Goal: Task Accomplishment & Management: Manage account settings

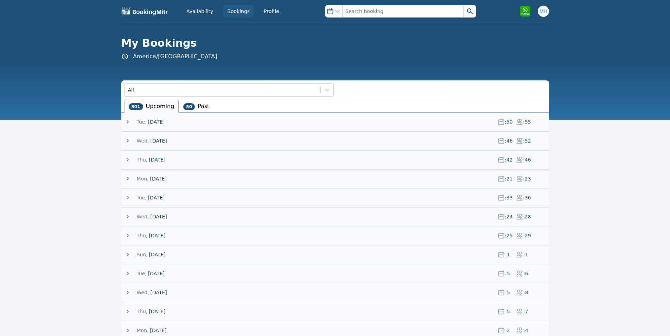
drag, startPoint x: 598, startPoint y: 214, endPoint x: 604, endPoint y: 210, distance: 7.0
click at [553, 57] on div "My Bookings : [GEOGRAPHIC_DATA]/[GEOGRAPHIC_DATA]" at bounding box center [335, 49] width 450 height 24
click at [154, 141] on span "[DATE]" at bounding box center [158, 140] width 17 height 7
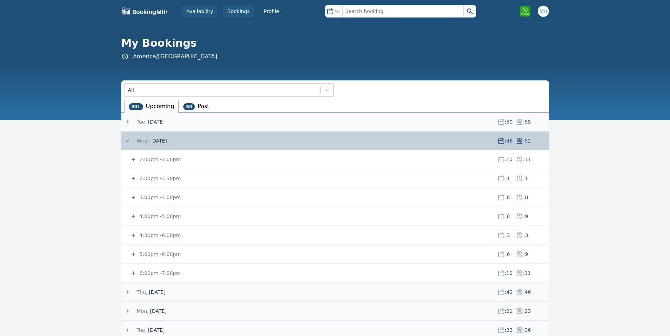
click at [212, 9] on link "Availability" at bounding box center [199, 11] width 35 height 13
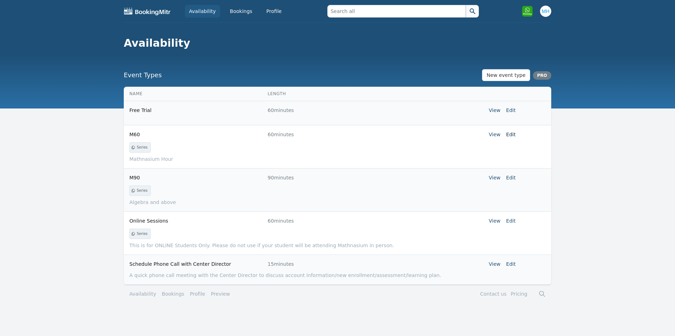
click at [510, 134] on link "Edit" at bounding box center [510, 135] width 9 height 6
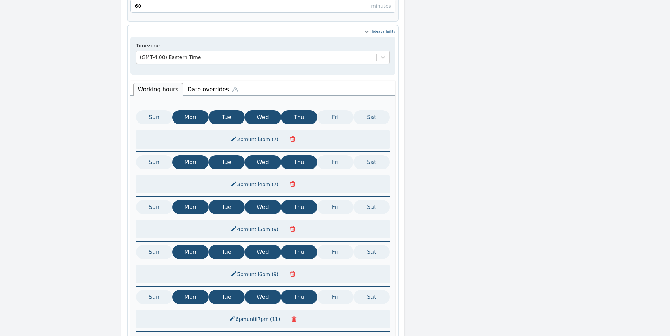
scroll to position [330, 0]
drag, startPoint x: 188, startPoint y: 84, endPoint x: 194, endPoint y: 82, distance: 6.1
click at [189, 84] on li "Date overrides" at bounding box center [214, 89] width 63 height 15
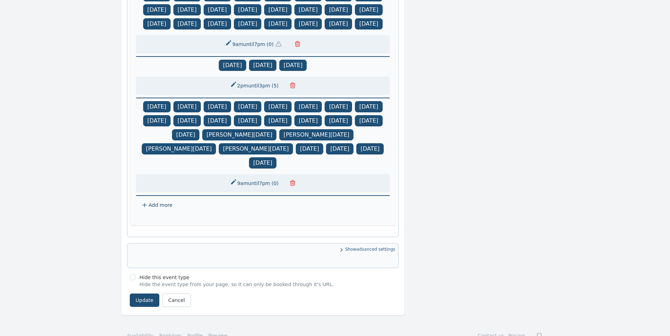
scroll to position [774, 0]
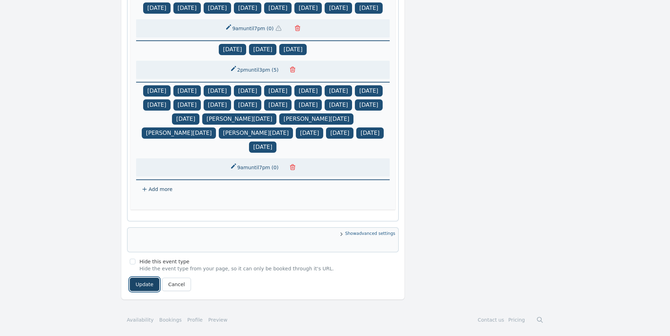
click at [146, 282] on button "Update" at bounding box center [145, 284] width 30 height 13
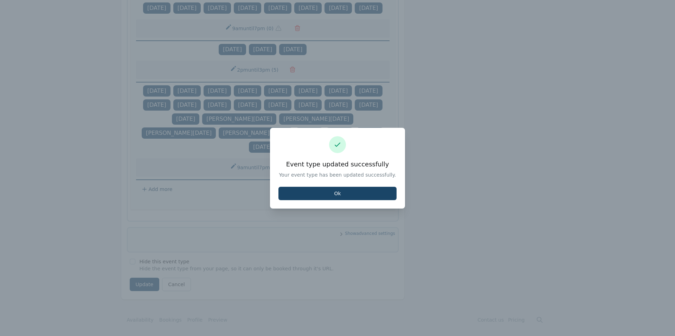
click at [396, 191] on button "Ok" at bounding box center [337, 193] width 118 height 13
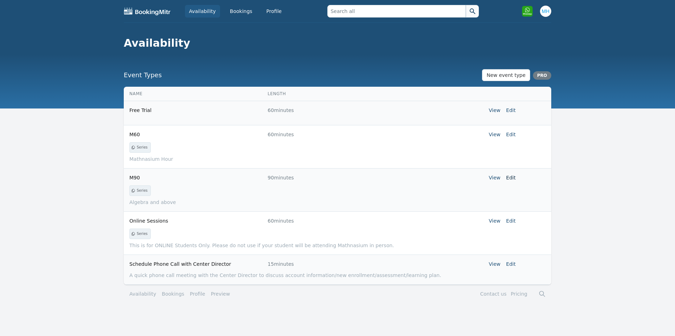
click at [515, 178] on link "Edit" at bounding box center [510, 178] width 9 height 6
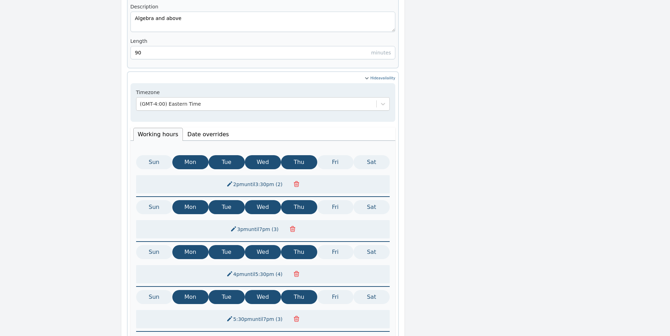
scroll to position [143, 0]
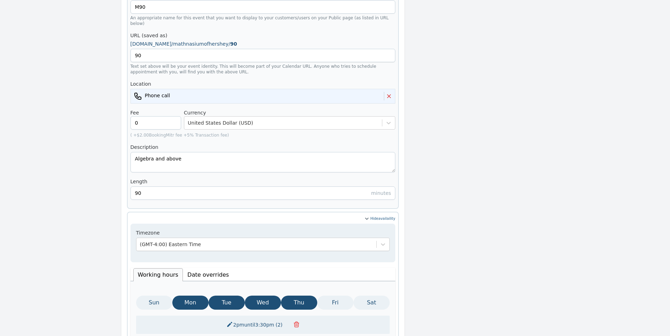
drag, startPoint x: 189, startPoint y: 259, endPoint x: 196, endPoint y: 251, distance: 9.7
click at [189, 269] on li "Date overrides" at bounding box center [208, 275] width 51 height 13
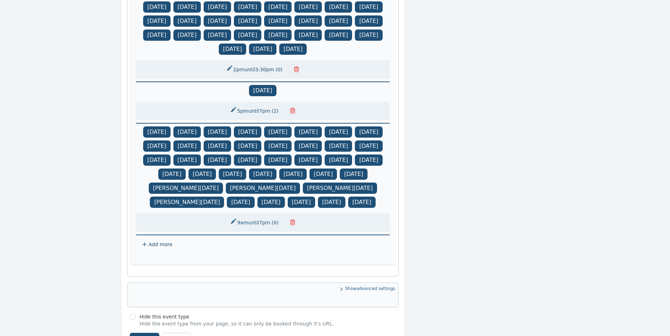
scroll to position [676, 0]
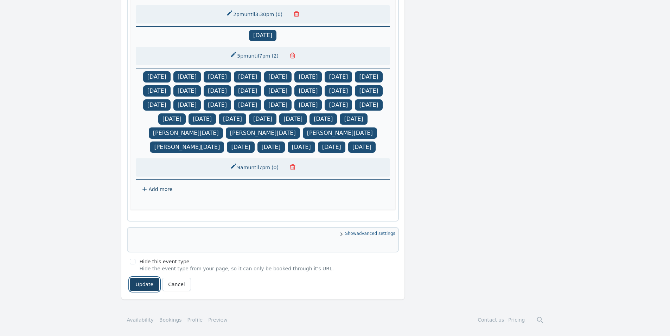
click at [149, 288] on button "Update" at bounding box center [145, 284] width 30 height 13
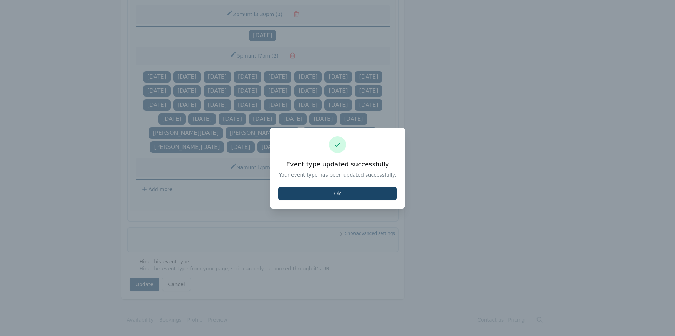
click at [332, 189] on button "Ok" at bounding box center [337, 193] width 118 height 13
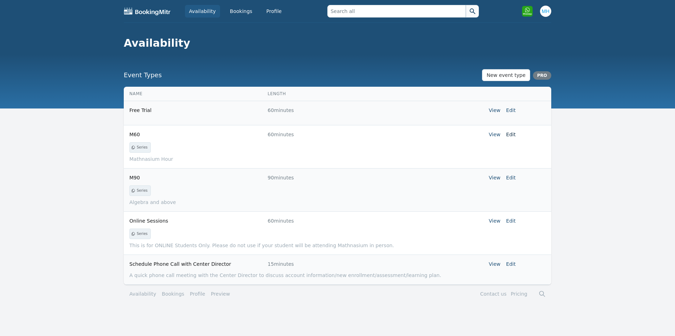
click at [514, 135] on link "Edit" at bounding box center [510, 135] width 9 height 6
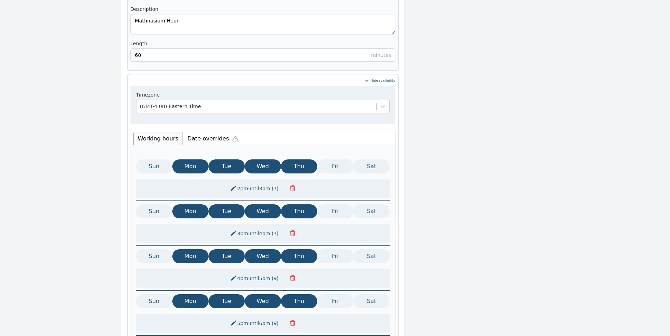
scroll to position [281, 0]
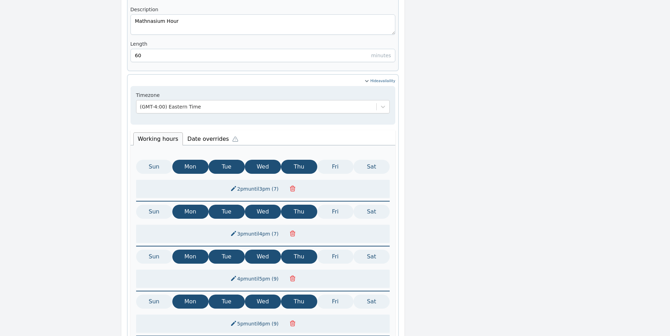
click at [208, 131] on li "Date overrides" at bounding box center [214, 138] width 63 height 15
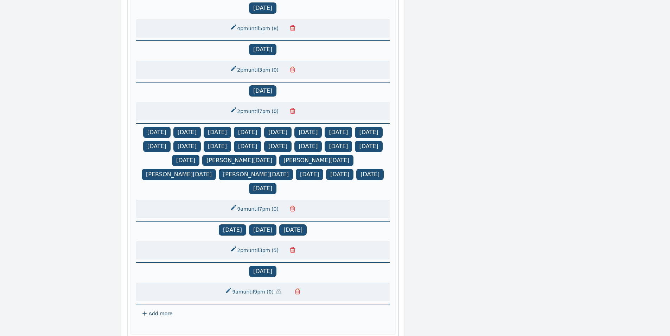
scroll to position [493, 0]
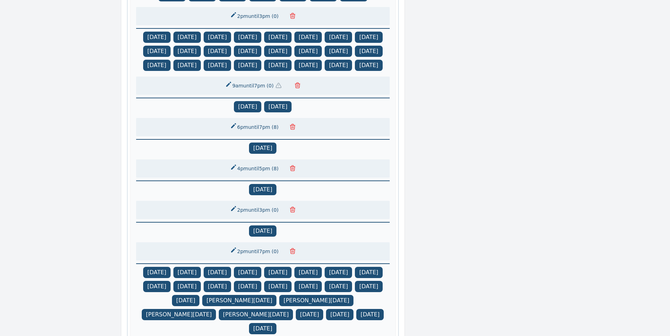
click at [294, 213] on icon "button" at bounding box center [292, 209] width 5 height 5
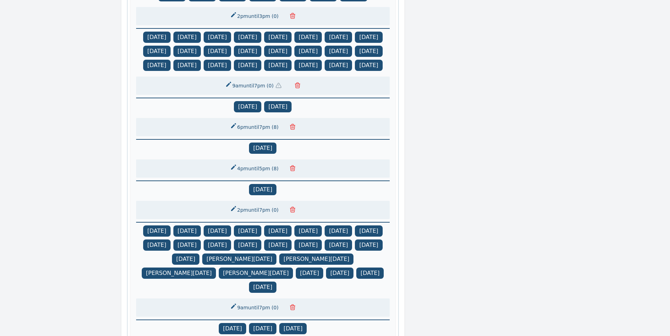
click at [244, 217] on button "2pm until 7pm ( 0 )" at bounding box center [255, 210] width 58 height 13
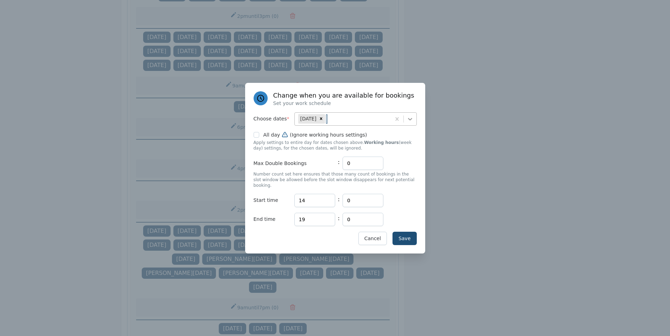
click at [411, 123] on icon at bounding box center [409, 119] width 7 height 7
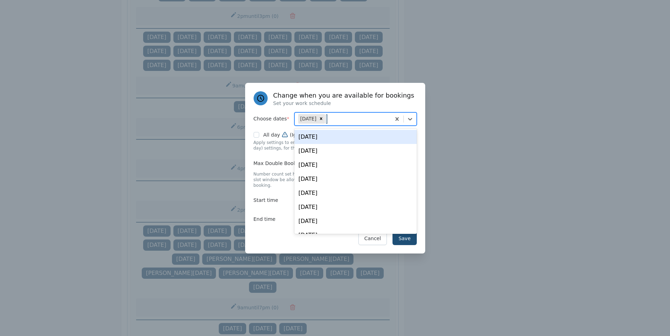
click at [368, 142] on div "[DATE]" at bounding box center [355, 137] width 122 height 14
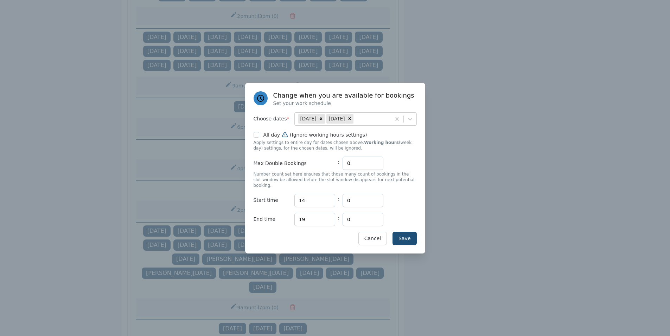
click at [281, 232] on div "Save Cancel" at bounding box center [334, 238] width 163 height 13
click at [409, 232] on button "Save" at bounding box center [404, 238] width 24 height 13
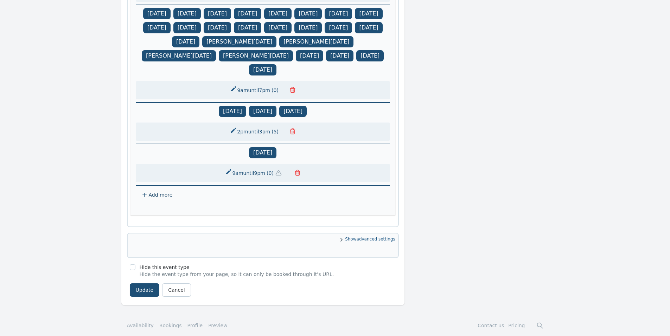
scroll to position [733, 0]
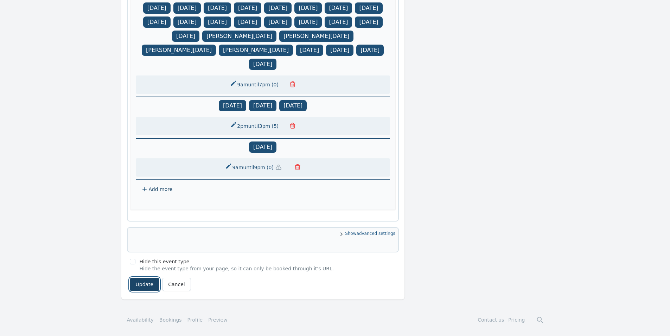
click at [140, 289] on button "Update" at bounding box center [145, 284] width 30 height 13
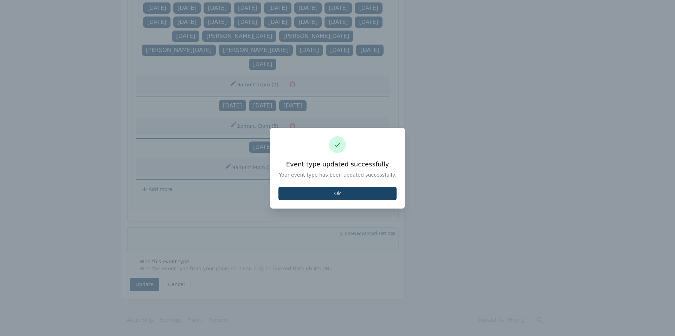
click at [370, 189] on button "Ok" at bounding box center [337, 193] width 118 height 13
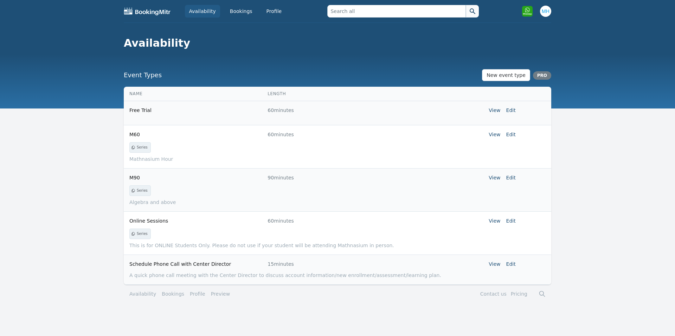
click at [508, 179] on link "Edit" at bounding box center [510, 178] width 9 height 6
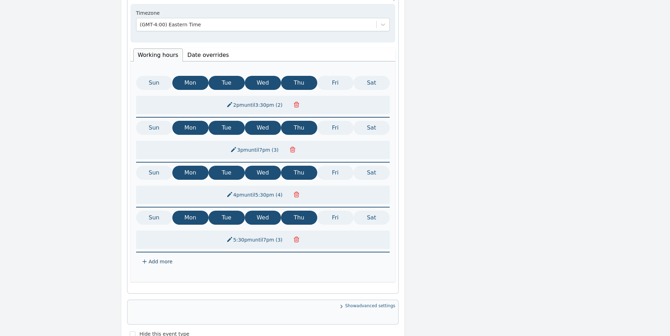
scroll to position [141, 0]
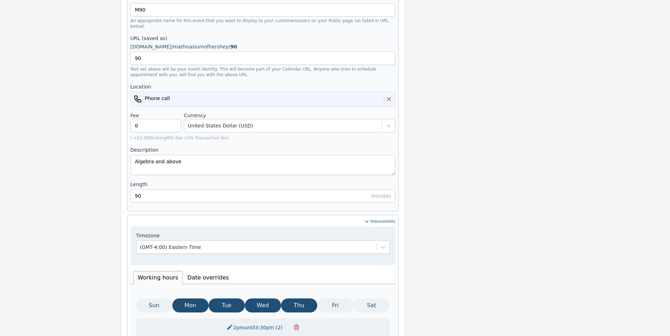
click at [192, 271] on li "Date overrides" at bounding box center [208, 277] width 51 height 13
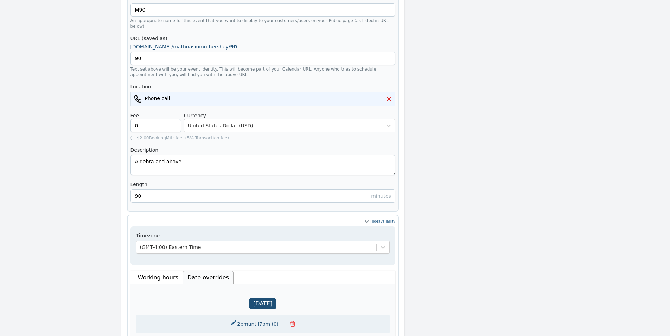
scroll to position [281, 0]
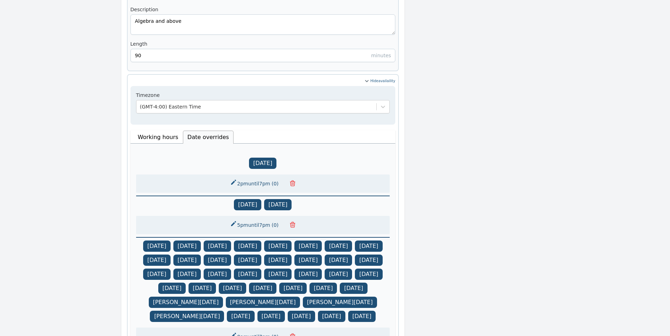
click at [294, 180] on icon "button" at bounding box center [292, 183] width 7 height 7
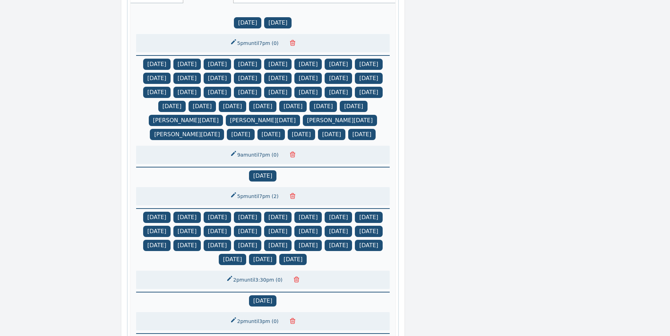
scroll to position [562, 0]
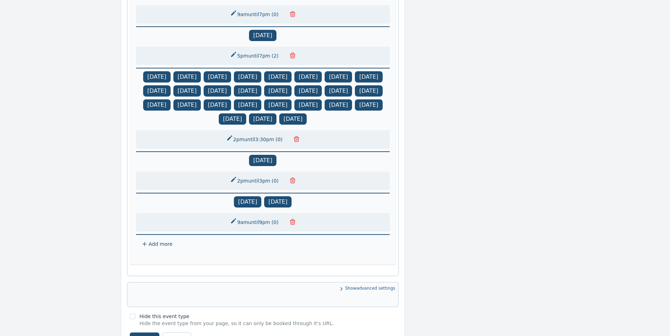
click at [268, 187] on button "2pm until 3pm ( 0 )" at bounding box center [255, 181] width 58 height 13
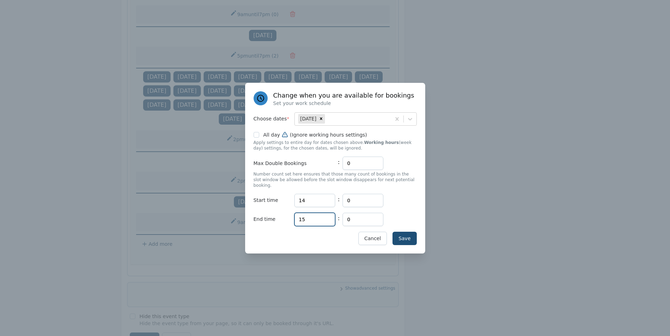
click at [307, 217] on input "15" at bounding box center [314, 219] width 41 height 13
type input "19"
click at [411, 117] on div at bounding box center [410, 119] width 13 height 13
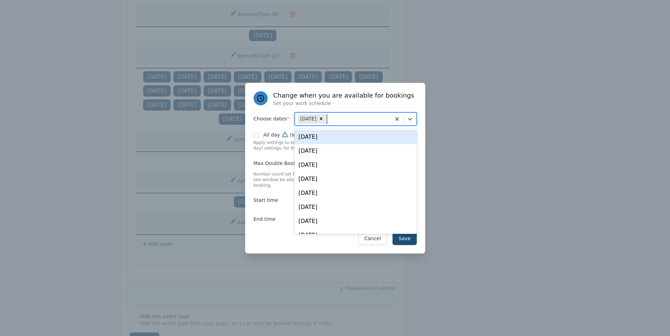
click at [359, 141] on div "[DATE]" at bounding box center [355, 137] width 122 height 14
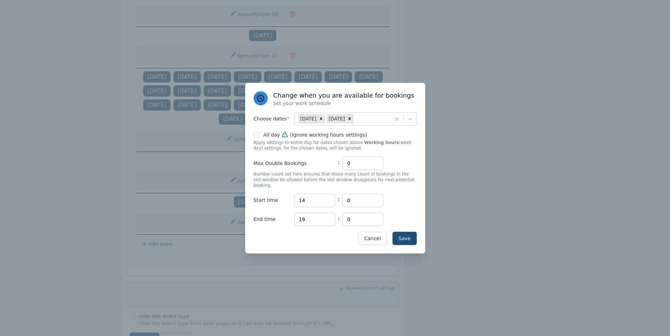
drag, startPoint x: 263, startPoint y: 234, endPoint x: 296, endPoint y: 233, distance: 33.8
click at [263, 234] on div "Save Cancel" at bounding box center [334, 238] width 163 height 13
click at [400, 235] on button "Save" at bounding box center [404, 238] width 24 height 13
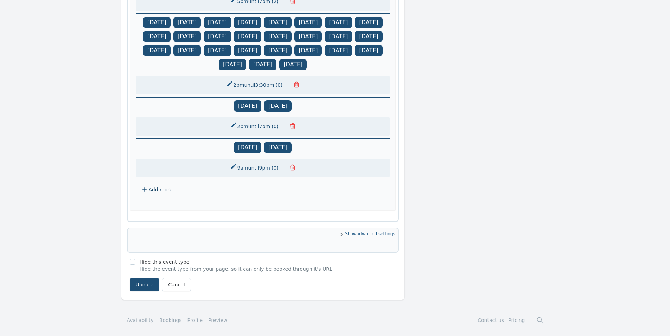
scroll to position [634, 0]
click at [147, 285] on button "Update" at bounding box center [145, 284] width 30 height 13
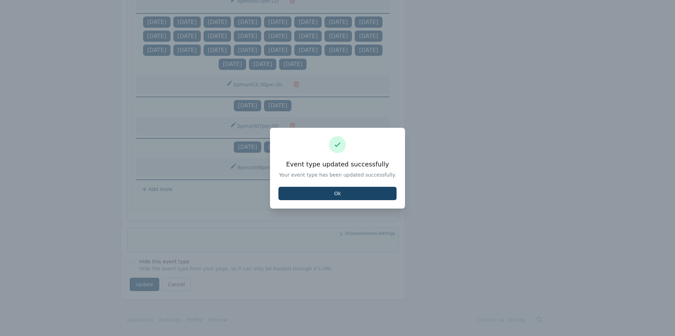
click at [342, 196] on button "Ok" at bounding box center [337, 193] width 118 height 13
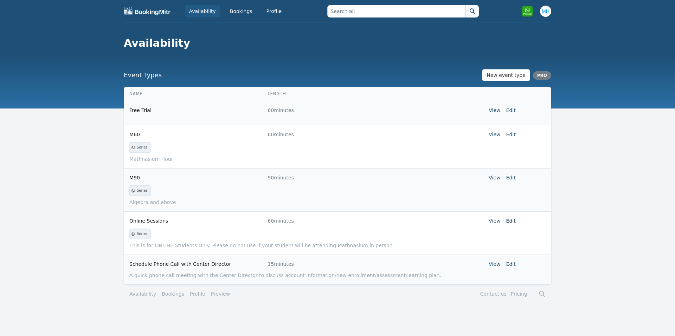
click at [509, 219] on link "Edit" at bounding box center [510, 221] width 9 height 6
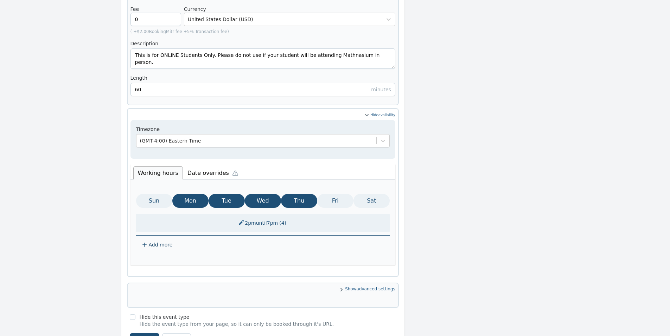
scroll to position [291, 0]
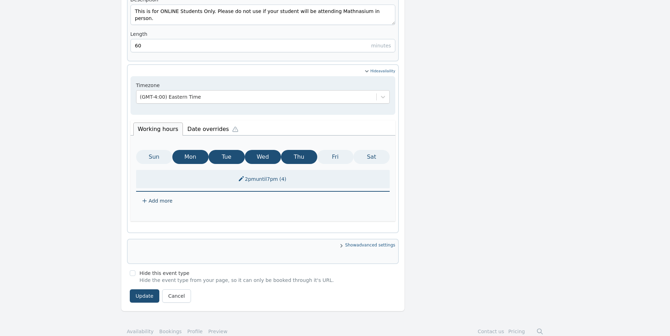
click at [212, 121] on li "Date overrides" at bounding box center [214, 128] width 63 height 15
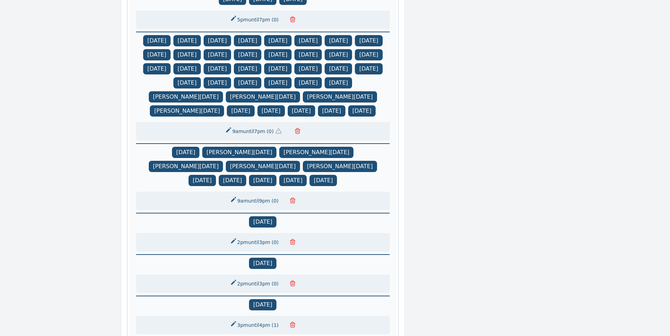
scroll to position [713, 0]
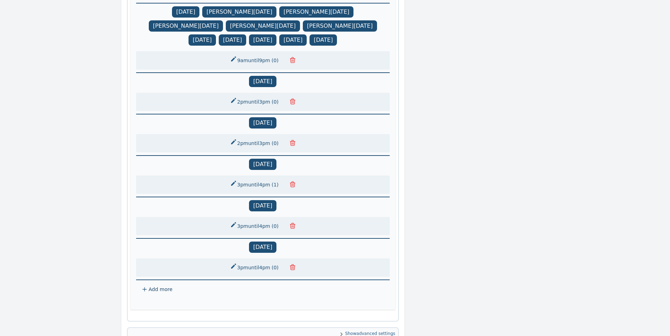
click at [291, 102] on icon "button" at bounding box center [292, 101] width 7 height 7
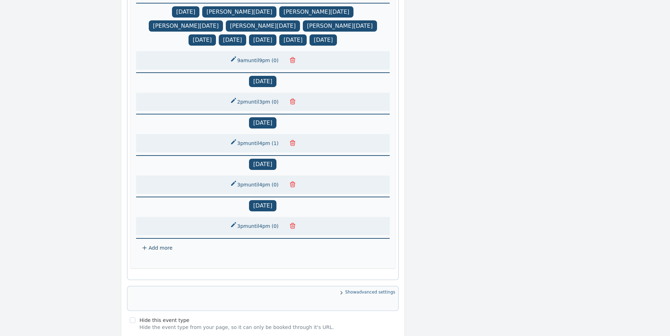
click at [292, 184] on icon "button" at bounding box center [292, 184] width 7 height 7
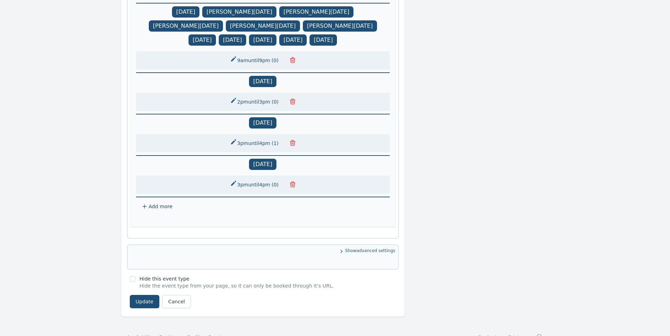
click at [290, 145] on icon "button" at bounding box center [292, 143] width 7 height 7
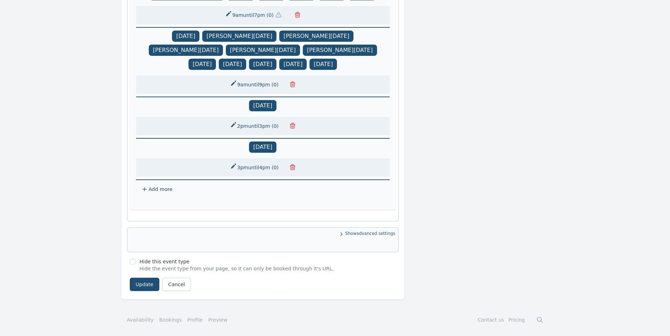
scroll to position [691, 0]
click at [266, 112] on div "[DATE] 2pm until 3pm ( 0 )" at bounding box center [262, 117] width 253 height 35
click at [264, 120] on div "2pm until 3pm ( 0 )" at bounding box center [262, 126] width 253 height 18
click at [263, 123] on button "2pm until 3pm ( 0 )" at bounding box center [255, 126] width 58 height 13
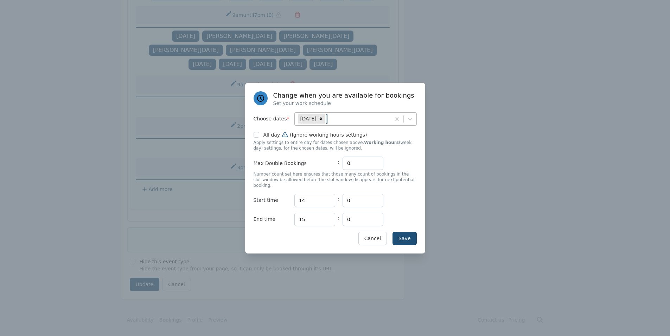
click at [384, 121] on div "[DATE]" at bounding box center [343, 119] width 96 height 13
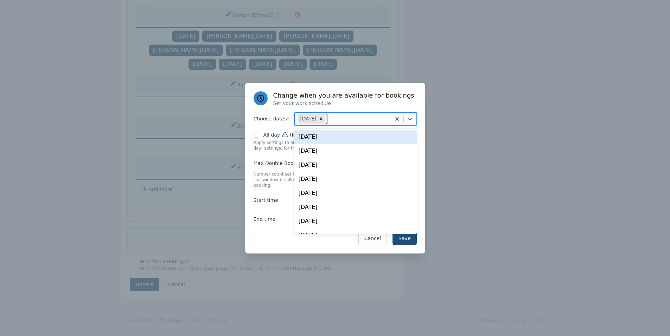
click at [337, 139] on div "[DATE]" at bounding box center [355, 137] width 122 height 14
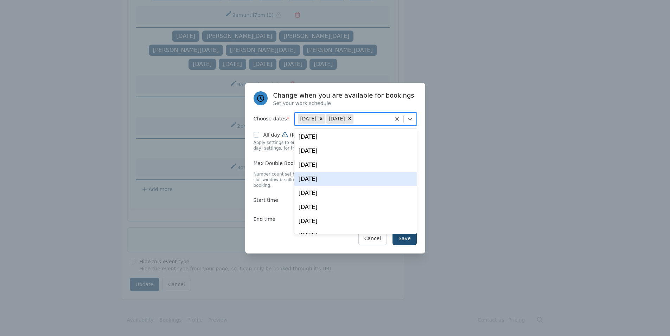
click at [273, 224] on div "Change when you are available for bookings Set your work schedule Choose dates …" at bounding box center [335, 168] width 180 height 171
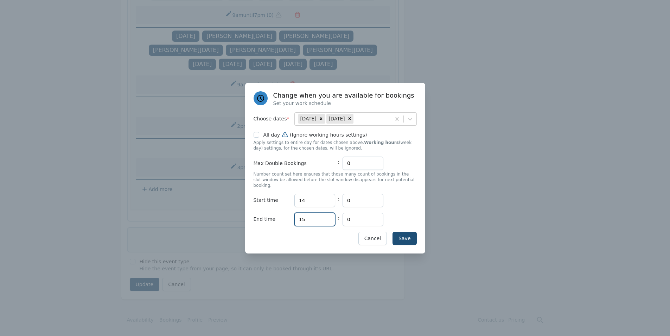
drag, startPoint x: 307, startPoint y: 215, endPoint x: 306, endPoint y: 209, distance: 6.0
click at [306, 215] on input "15" at bounding box center [314, 219] width 41 height 13
type input "19"
click at [414, 234] on button "Save" at bounding box center [404, 238] width 24 height 13
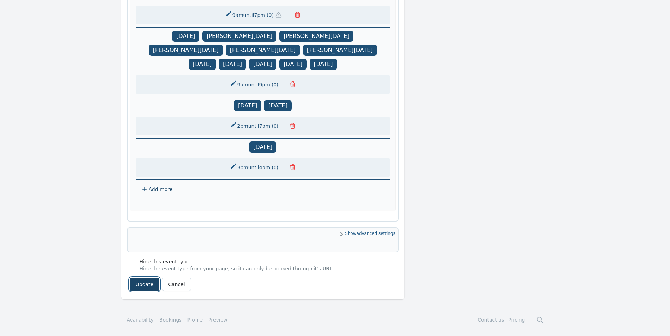
click at [140, 283] on button "Update" at bounding box center [145, 284] width 30 height 13
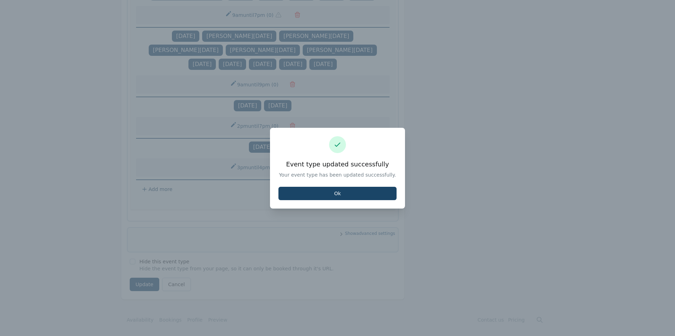
click at [321, 191] on button "Ok" at bounding box center [337, 193] width 118 height 13
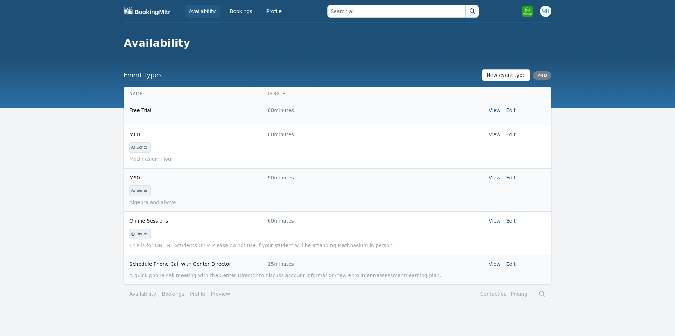
click at [198, 14] on link "Availability" at bounding box center [202, 11] width 35 height 13
click at [229, 9] on link "Bookings" at bounding box center [241, 11] width 31 height 13
click at [232, 12] on link "Bookings" at bounding box center [241, 11] width 31 height 13
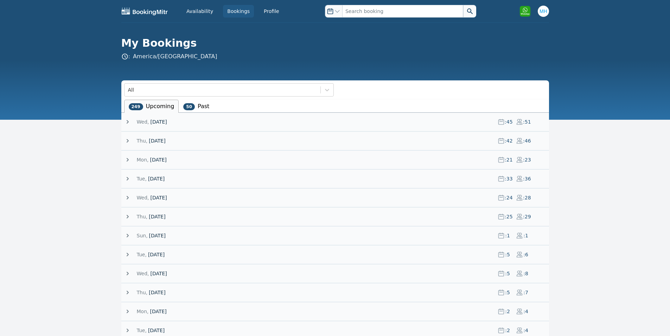
click at [163, 123] on span "[DATE]" at bounding box center [158, 121] width 17 height 7
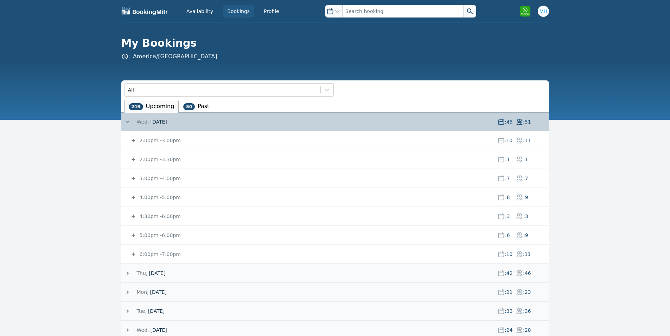
click at [168, 141] on small "2:00pm - 3:00pm" at bounding box center [159, 141] width 43 height 6
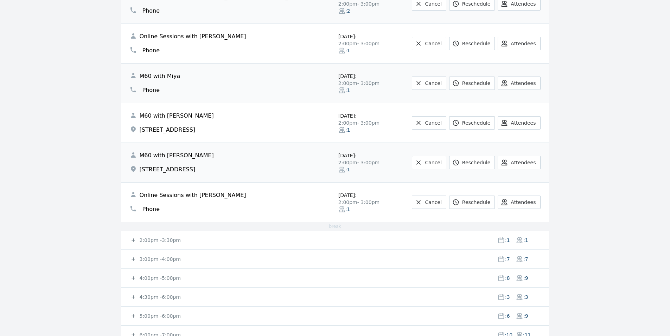
scroll to position [326, 0]
click at [146, 241] on small "2:00pm - 3:30pm" at bounding box center [159, 240] width 43 height 6
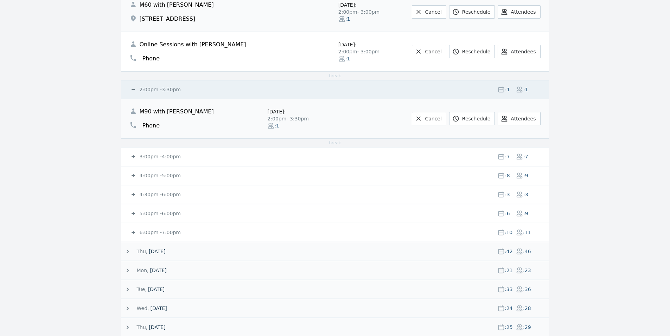
scroll to position [476, 0]
click at [146, 158] on small "3:00pm - 4:00pm" at bounding box center [159, 157] width 43 height 6
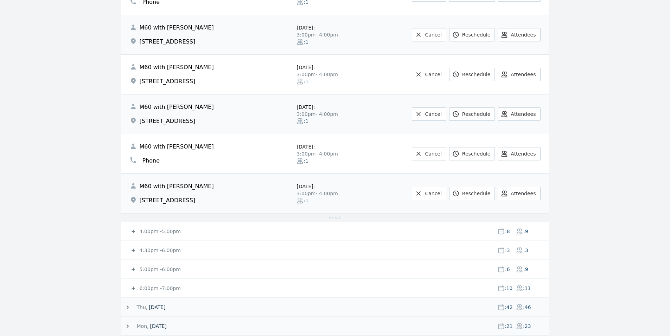
scroll to position [718, 0]
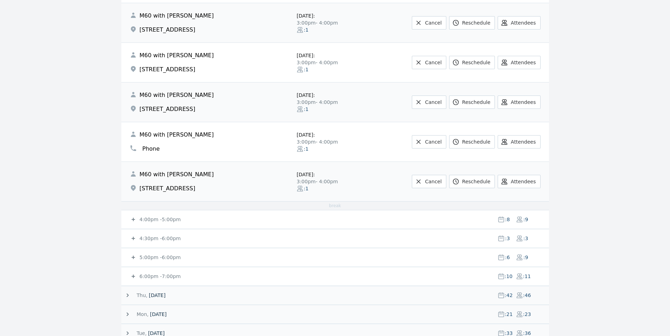
click at [138, 223] on small "4:00pm - 5:00pm" at bounding box center [159, 220] width 43 height 6
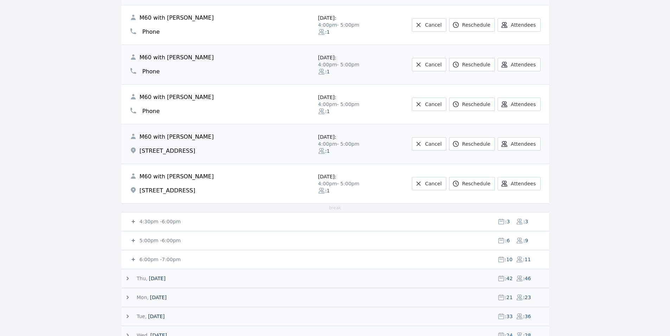
scroll to position [1063, 0]
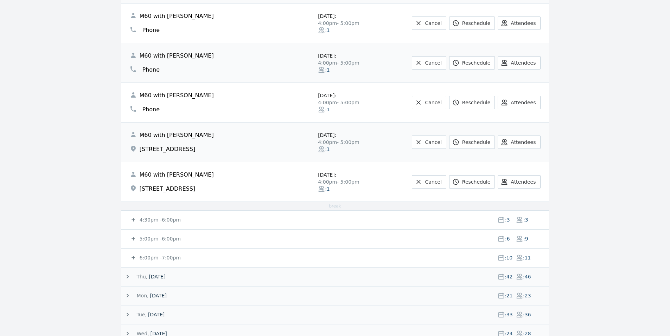
click at [137, 217] on span at bounding box center [134, 220] width 8 height 7
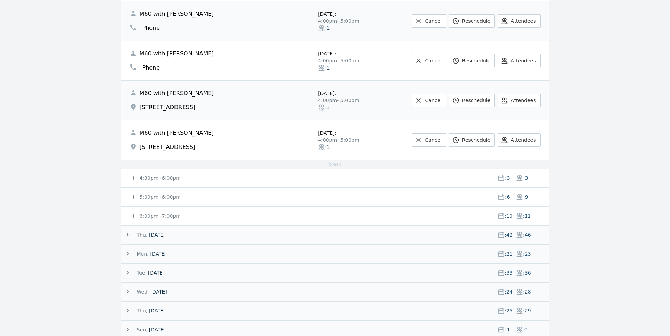
scroll to position [1106, 0]
click at [144, 177] on small "4:30pm - 6:00pm" at bounding box center [159, 178] width 43 height 6
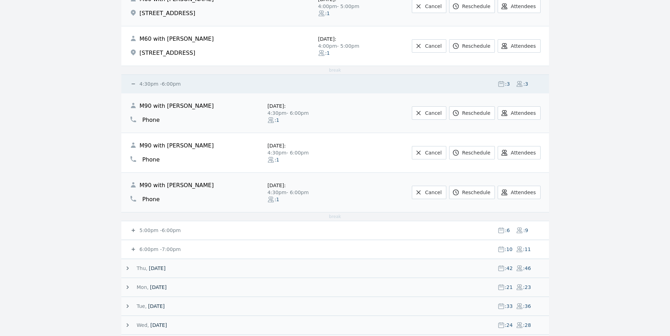
scroll to position [1203, 0]
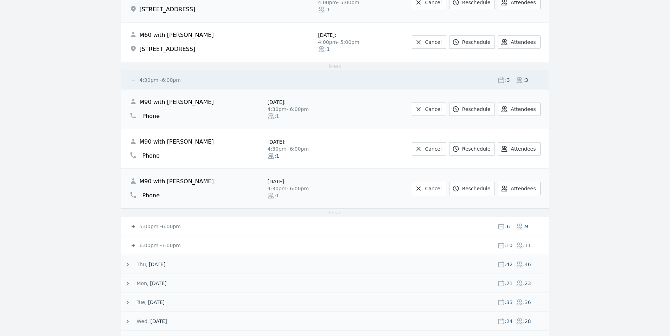
click at [145, 230] on span "5:00pm - 6:00pm" at bounding box center [159, 226] width 43 height 7
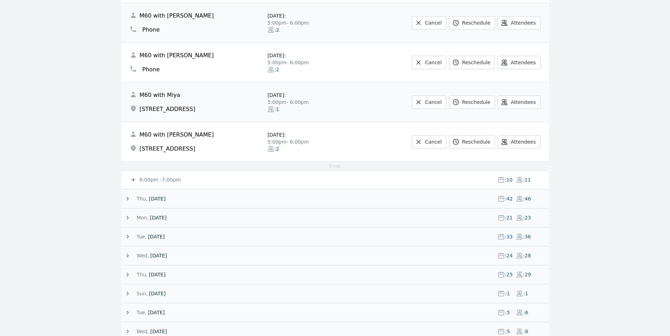
scroll to position [1521, 0]
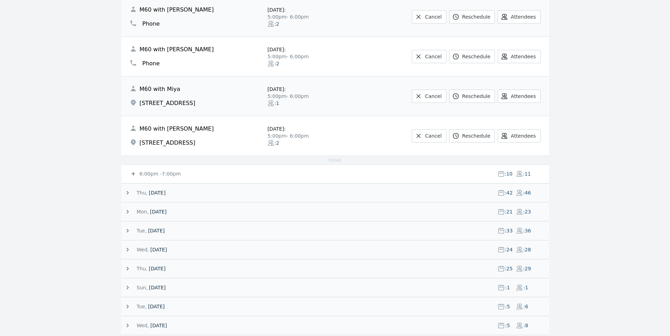
click at [139, 175] on small "6:00pm - 7:00pm" at bounding box center [159, 174] width 43 height 6
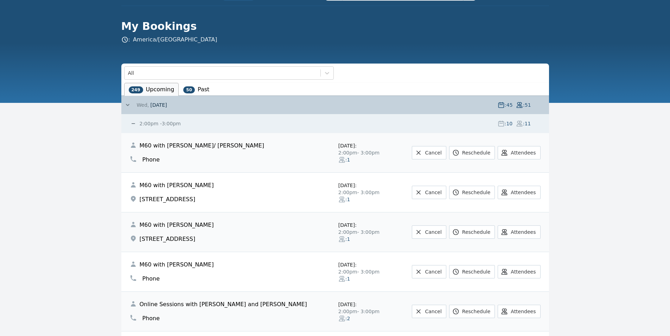
scroll to position [0, 0]
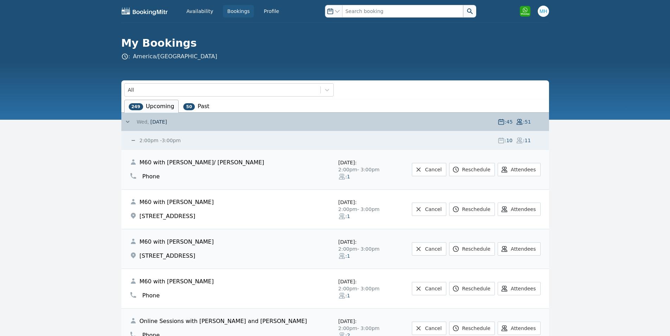
drag, startPoint x: 170, startPoint y: 139, endPoint x: 176, endPoint y: 137, distance: 6.5
click at [171, 139] on small "2:00pm - 3:00pm" at bounding box center [159, 141] width 43 height 6
